Goal: Obtain resource: Download file/media

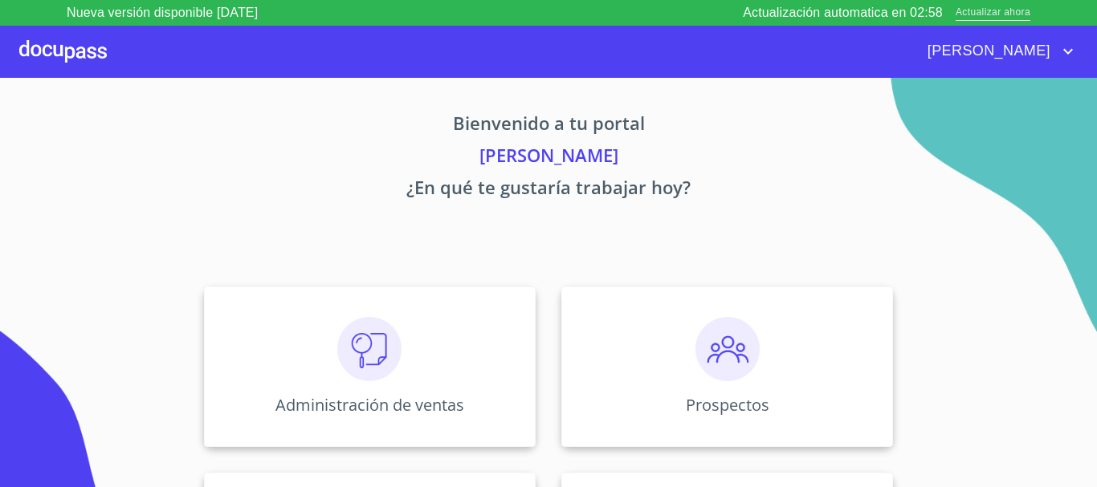
click at [988, 15] on span "Actualizar ahora" at bounding box center [992, 13] width 75 height 17
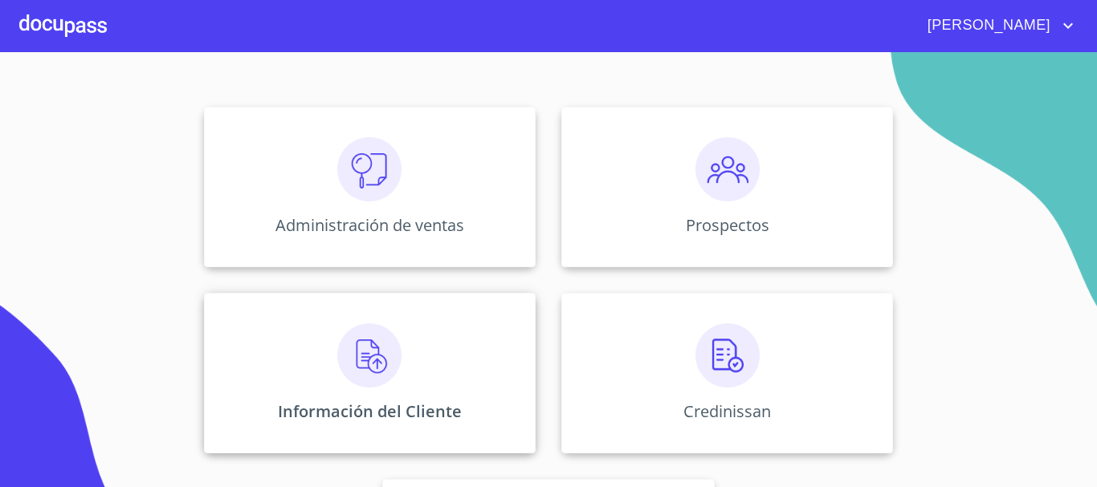
scroll to position [161, 0]
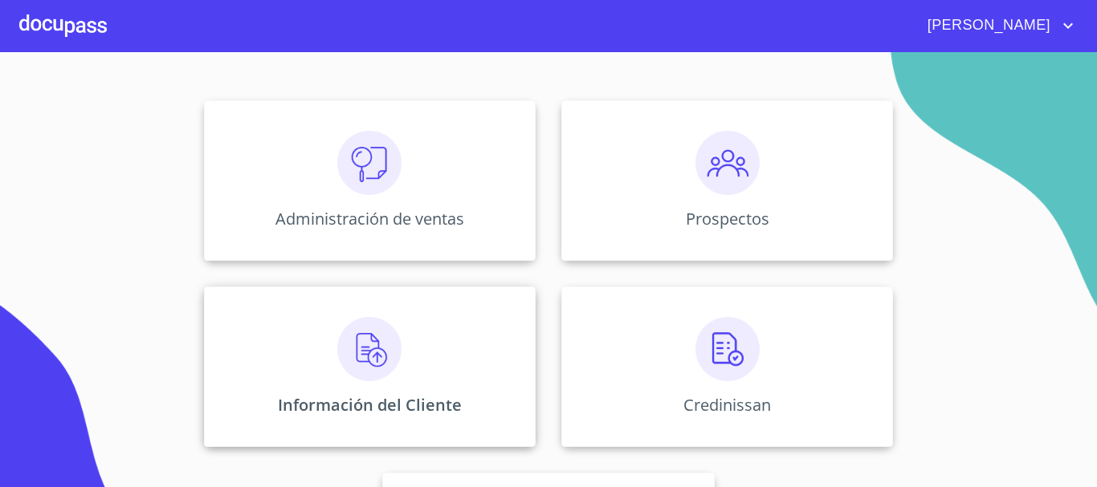
click at [338, 346] on img at bounding box center [369, 349] width 64 height 64
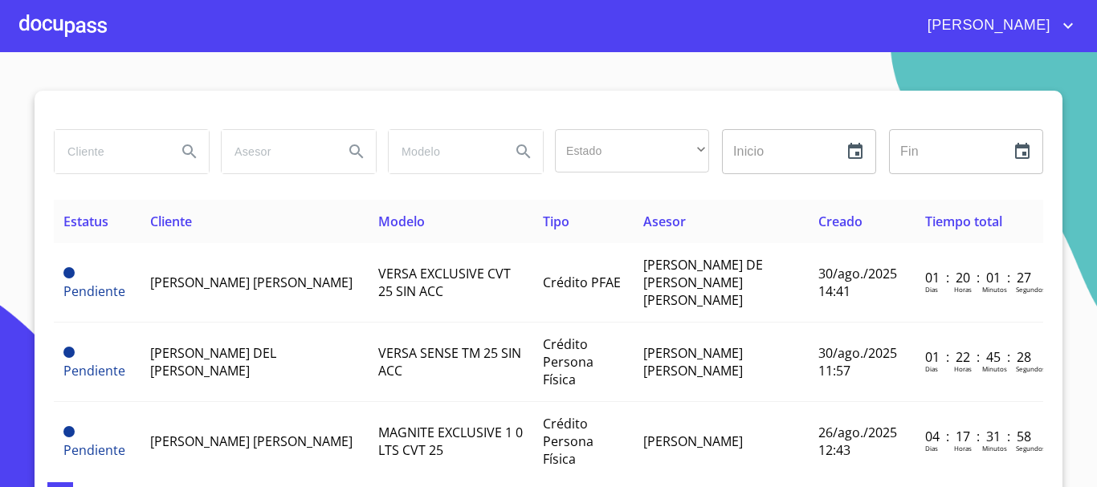
click at [82, 150] on input "search" at bounding box center [109, 151] width 109 height 43
type input "[PERSON_NAME] [PERSON_NAME]"
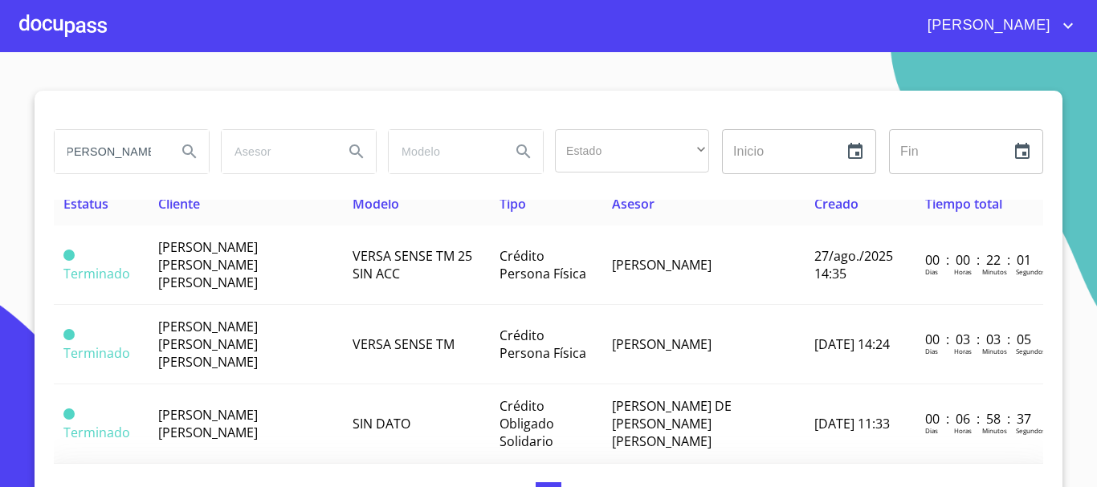
scroll to position [0, 0]
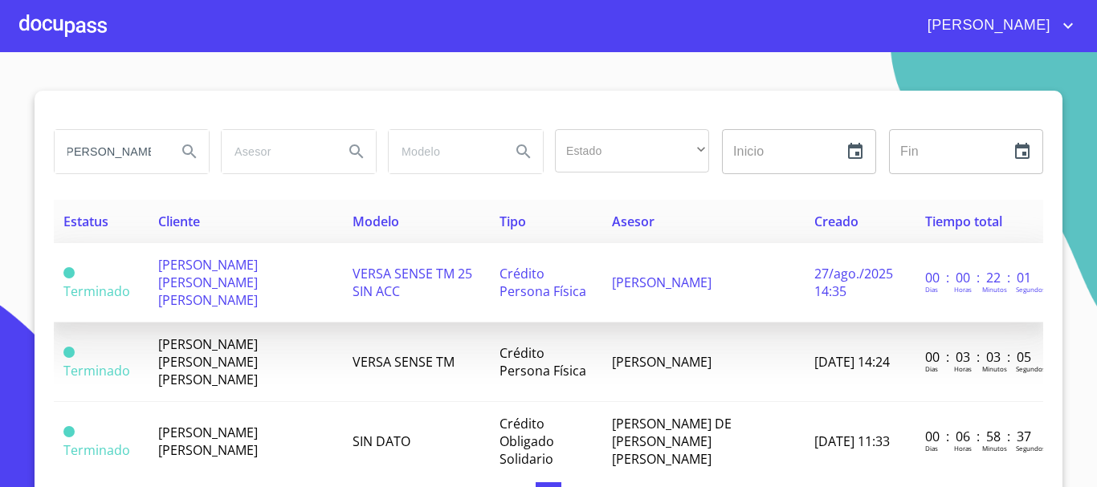
click at [472, 272] on span "VERSA SENSE TM 25 SIN ACC" at bounding box center [412, 282] width 120 height 35
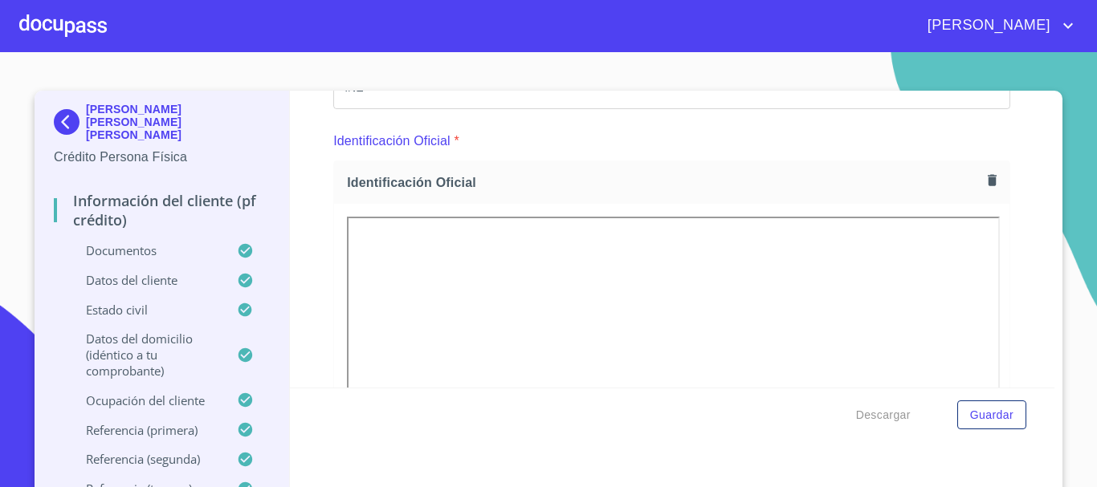
scroll to position [321, 0]
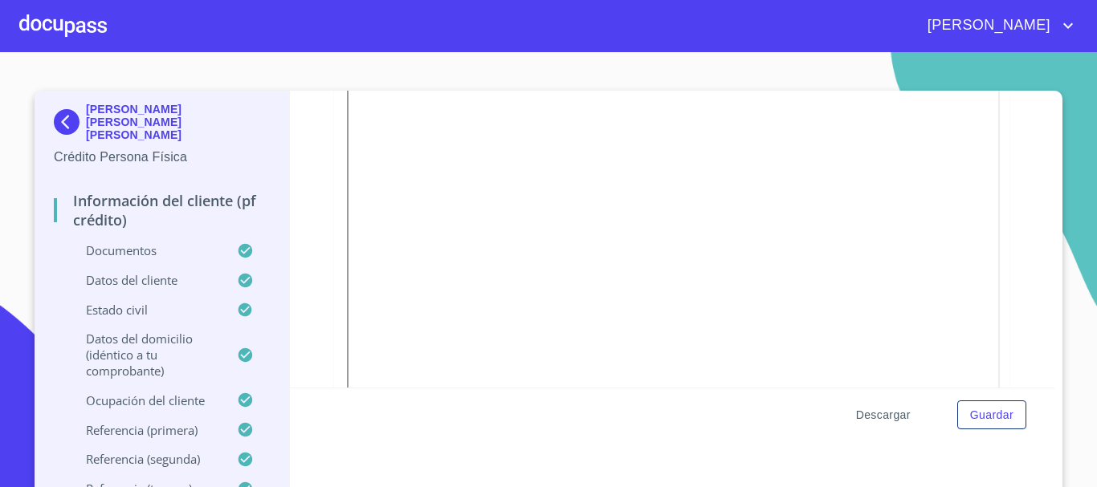
click at [875, 413] on span "Descargar" at bounding box center [883, 415] width 55 height 20
